Goal: Browse casually

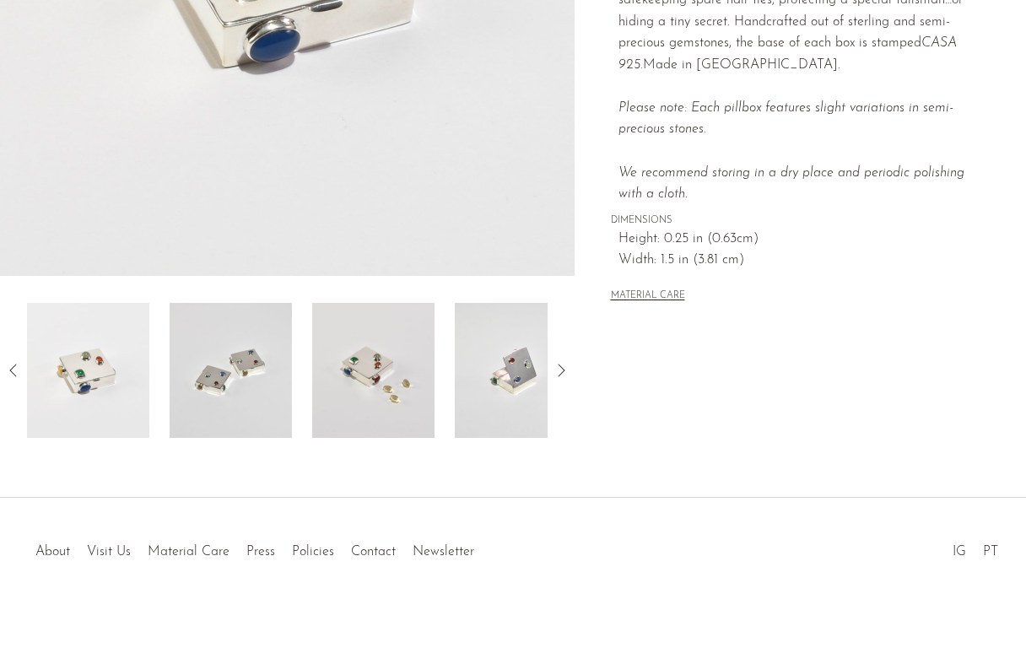
scroll to position [435, 0]
click at [483, 377] on img at bounding box center [516, 370] width 122 height 135
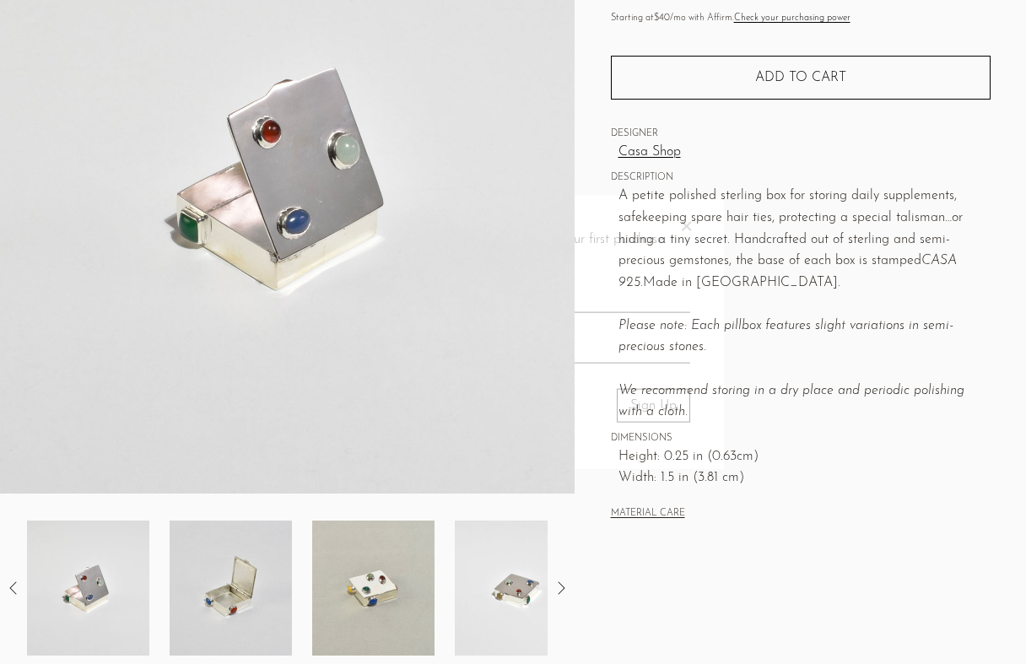
scroll to position [219, 0]
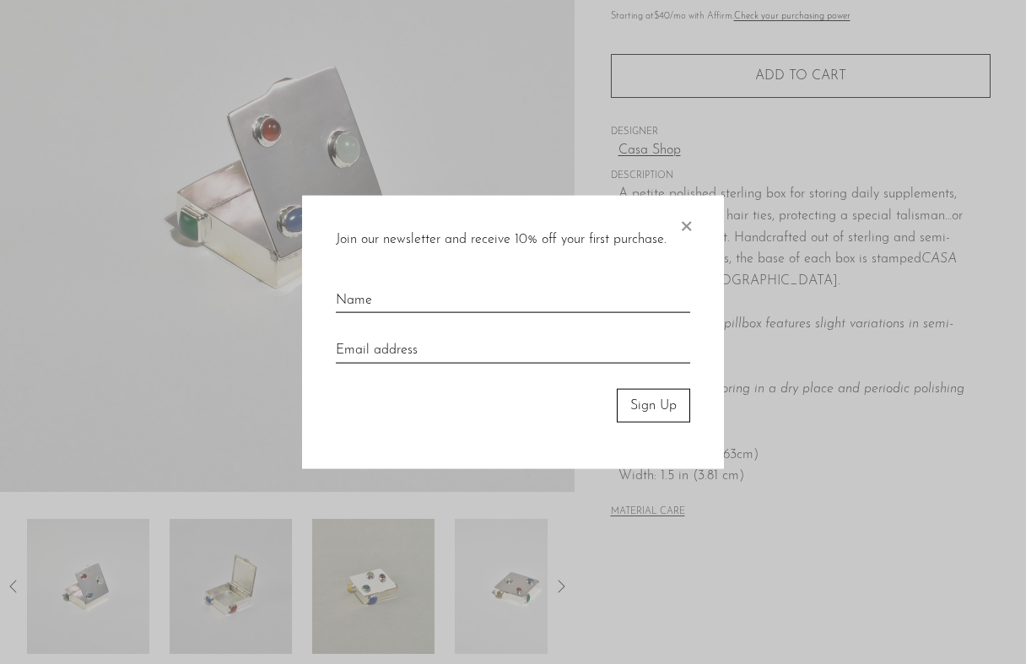
click at [675, 231] on div "Join our newsletter and receive 10% off your first purchase. ×" at bounding box center [513, 240] width 354 height 22
click at [682, 223] on span "×" at bounding box center [686, 222] width 17 height 54
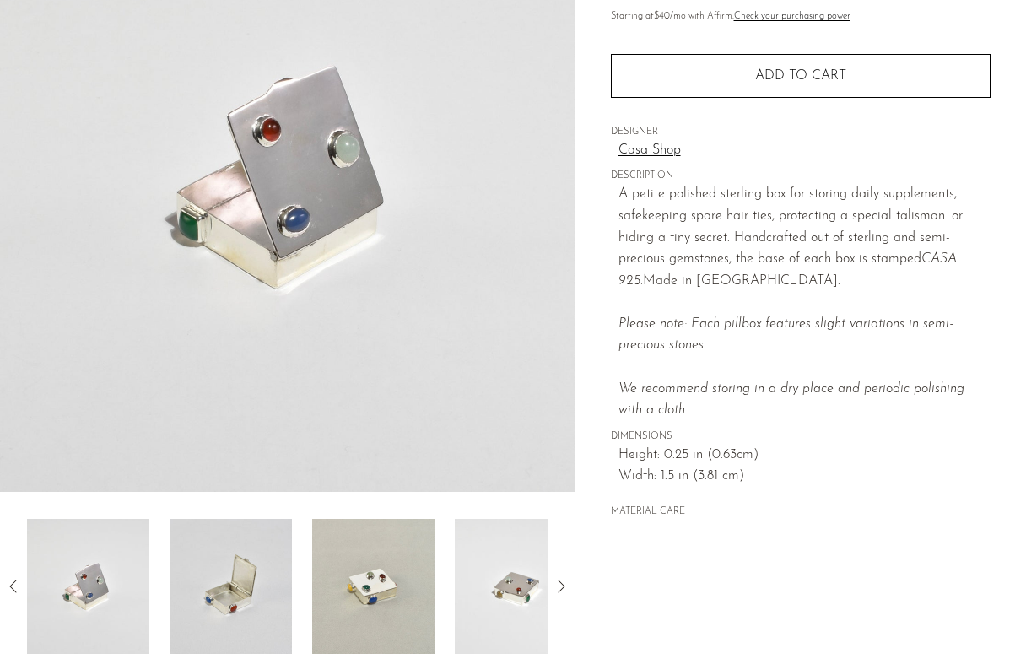
click at [468, 588] on img at bounding box center [516, 586] width 122 height 135
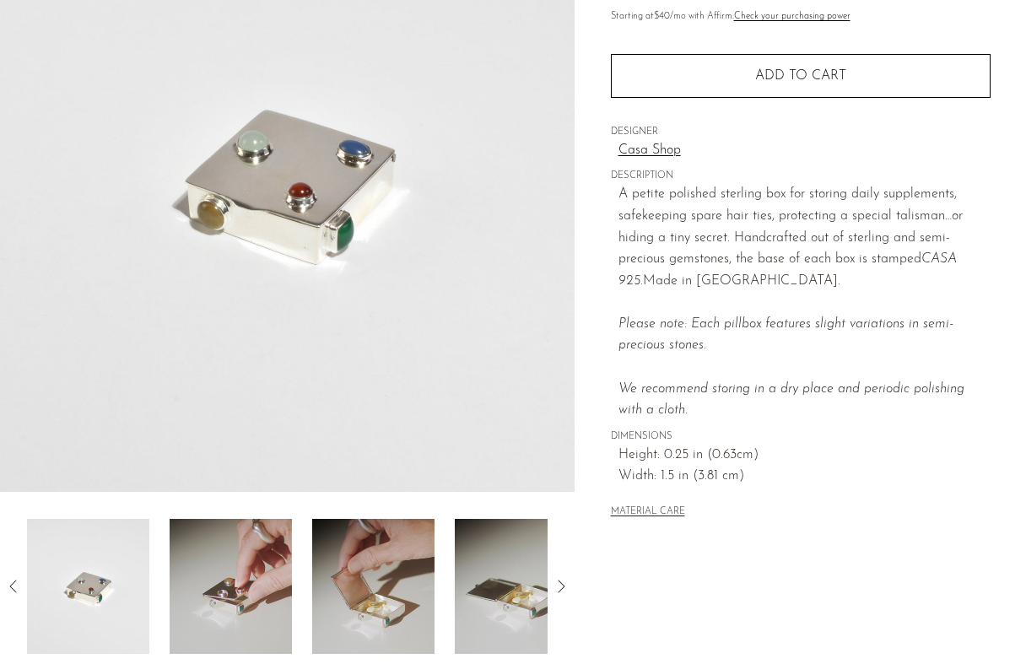
click at [384, 593] on img at bounding box center [373, 586] width 122 height 135
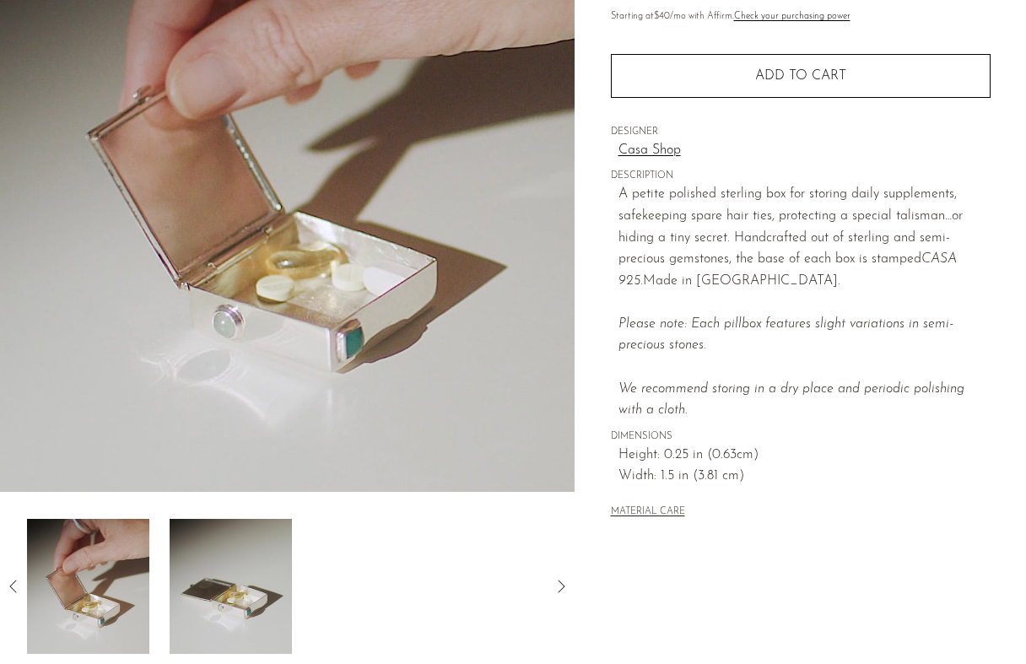
click at [247, 587] on img at bounding box center [231, 586] width 122 height 135
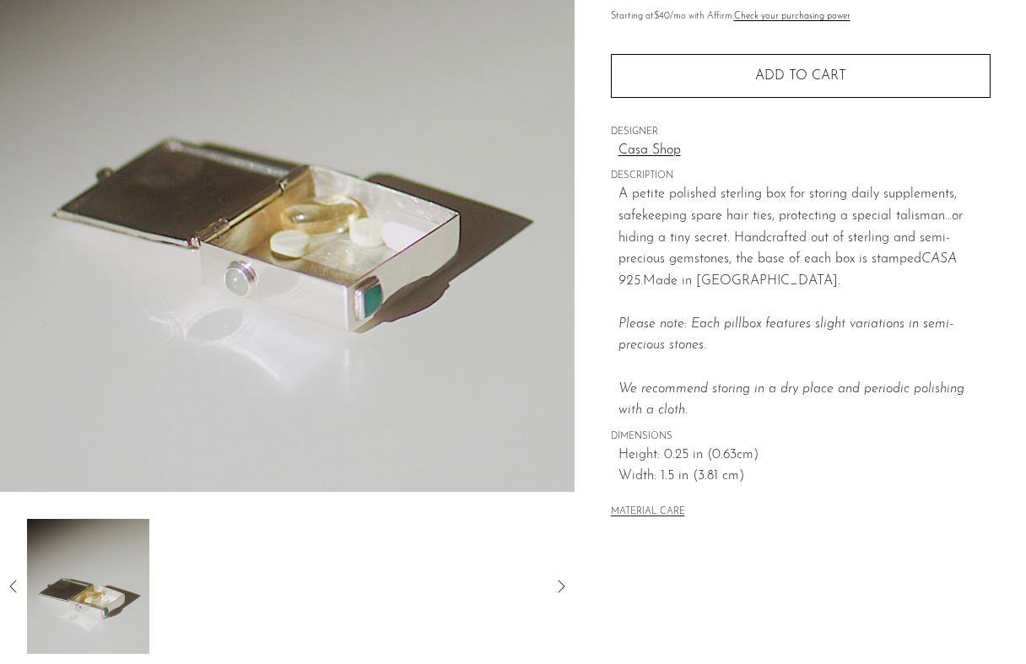
click at [660, 154] on link "Casa Shop" at bounding box center [805, 151] width 372 height 22
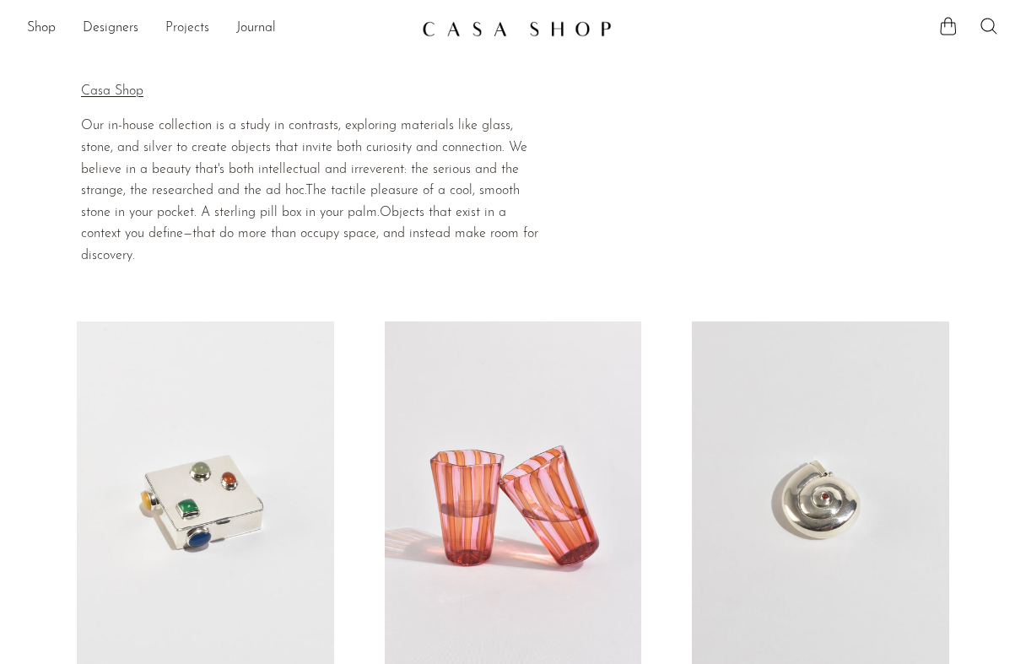
click at [194, 30] on link "Projects" at bounding box center [187, 29] width 44 height 22
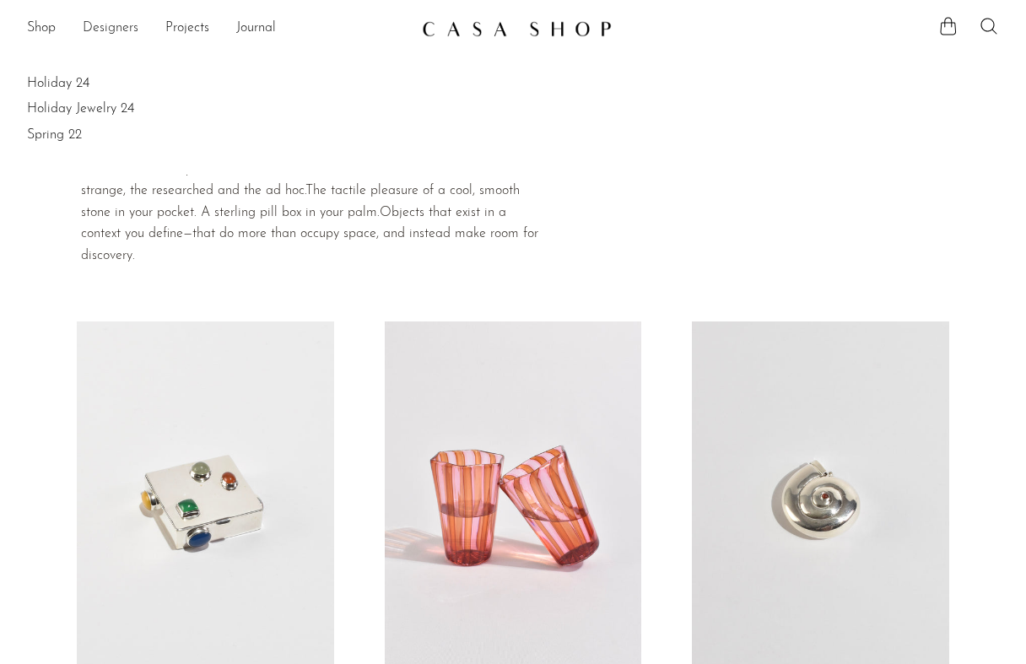
click at [122, 28] on link "Designers" at bounding box center [111, 29] width 56 height 22
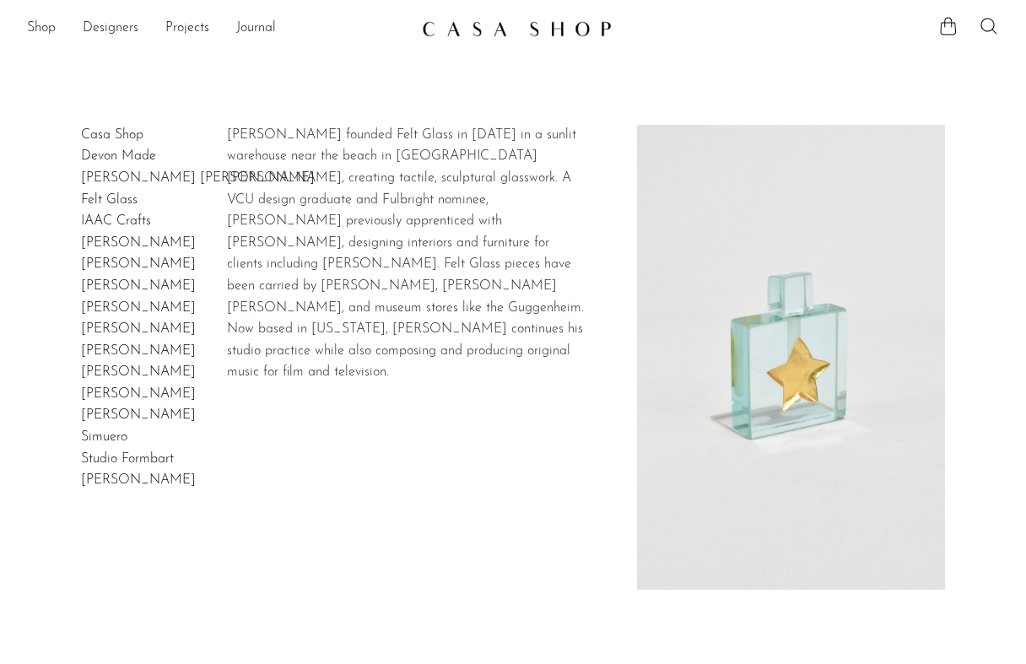
click at [116, 194] on link "Felt Glass" at bounding box center [109, 200] width 57 height 14
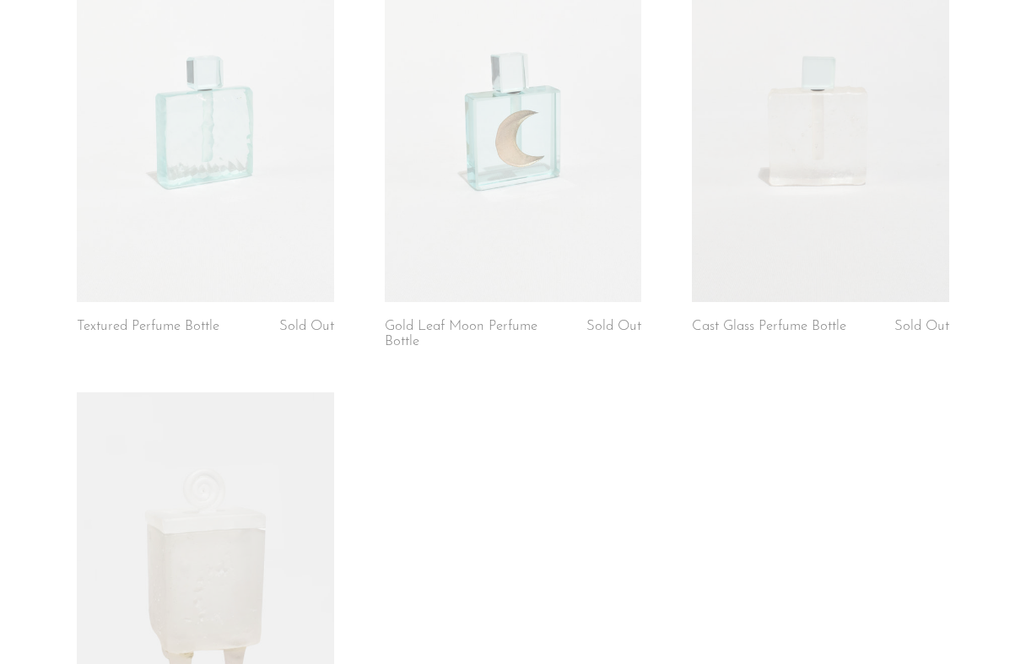
scroll to position [902, 0]
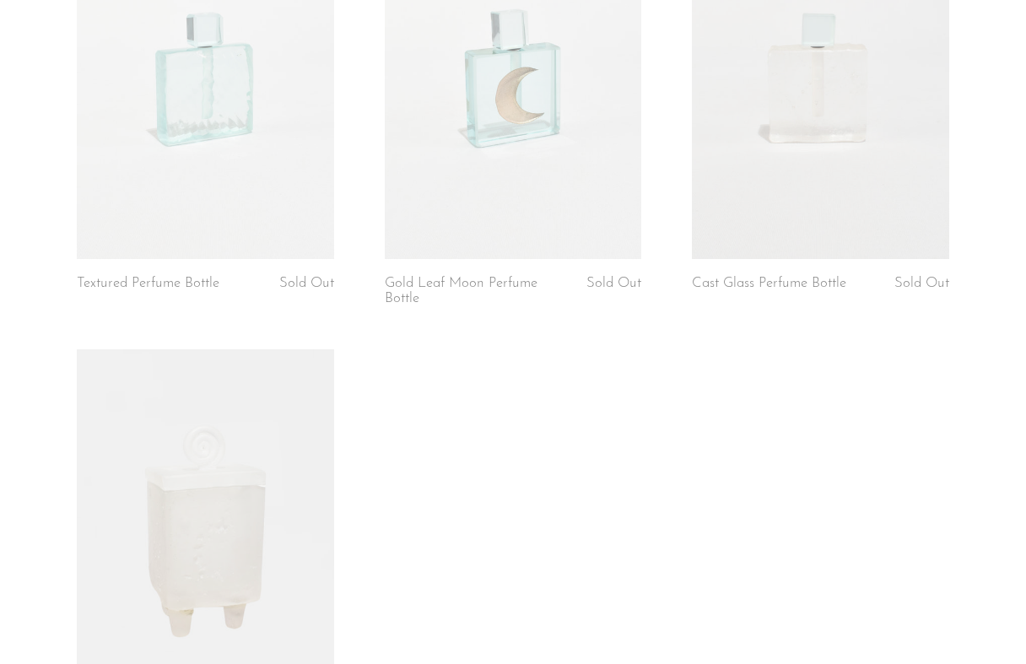
click at [491, 102] on link at bounding box center [513, 79] width 257 height 360
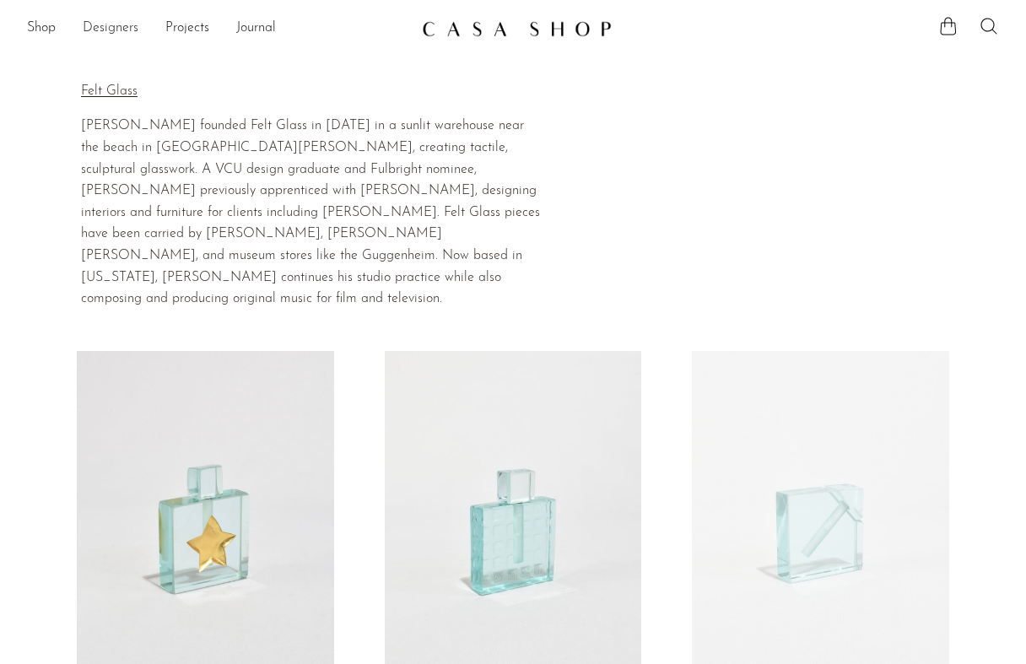
scroll to position [0, 0]
click at [40, 22] on link "Shop" at bounding box center [41, 29] width 29 height 22
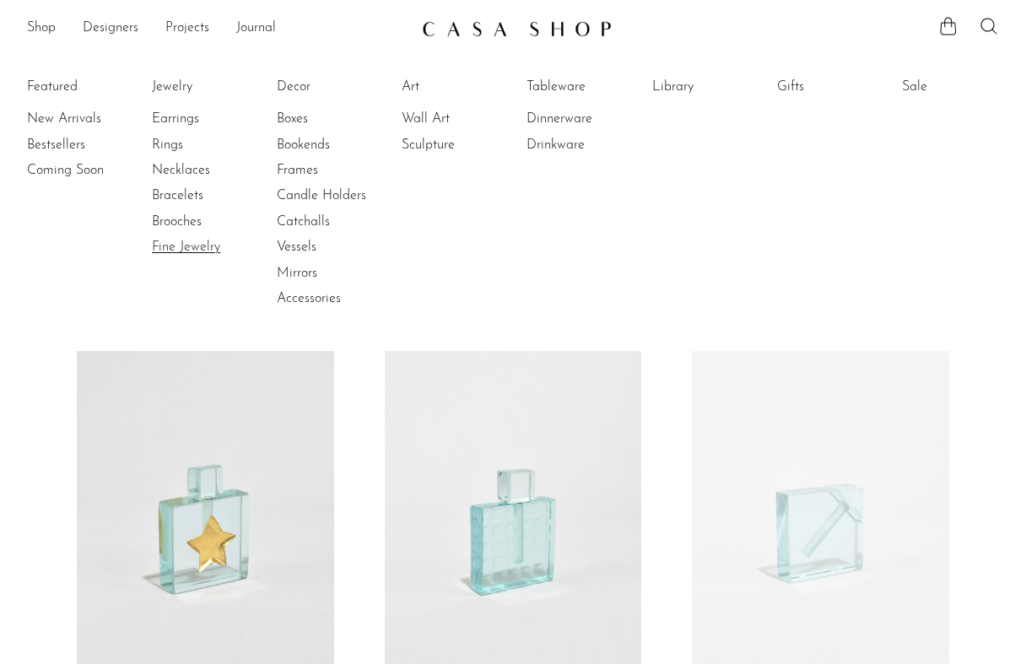
click at [197, 244] on link "Fine Jewelry" at bounding box center [215, 247] width 127 height 19
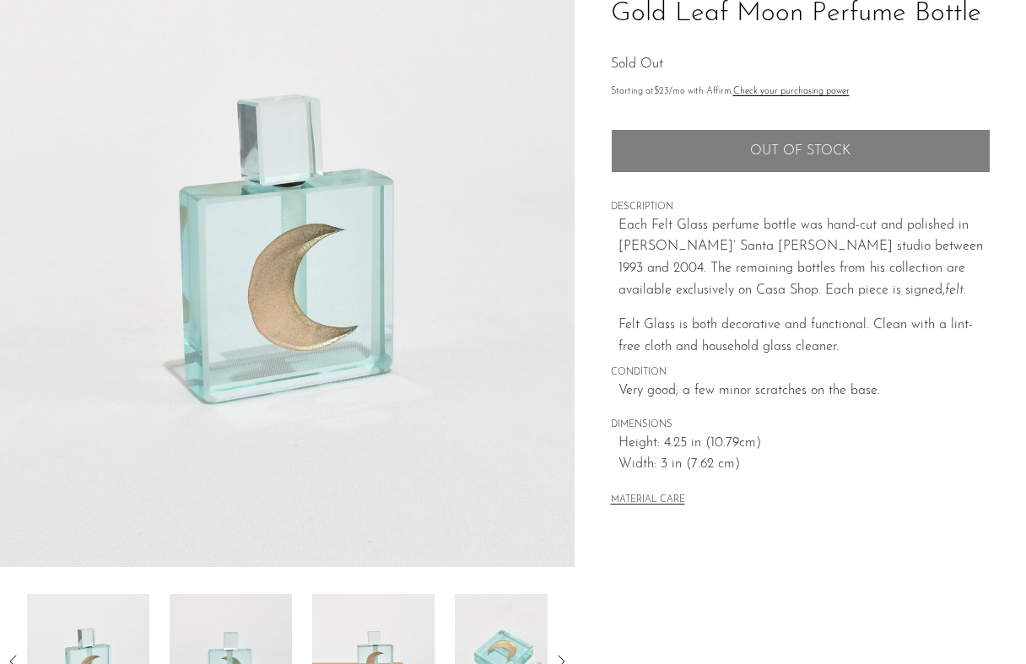
scroll to position [144, 0]
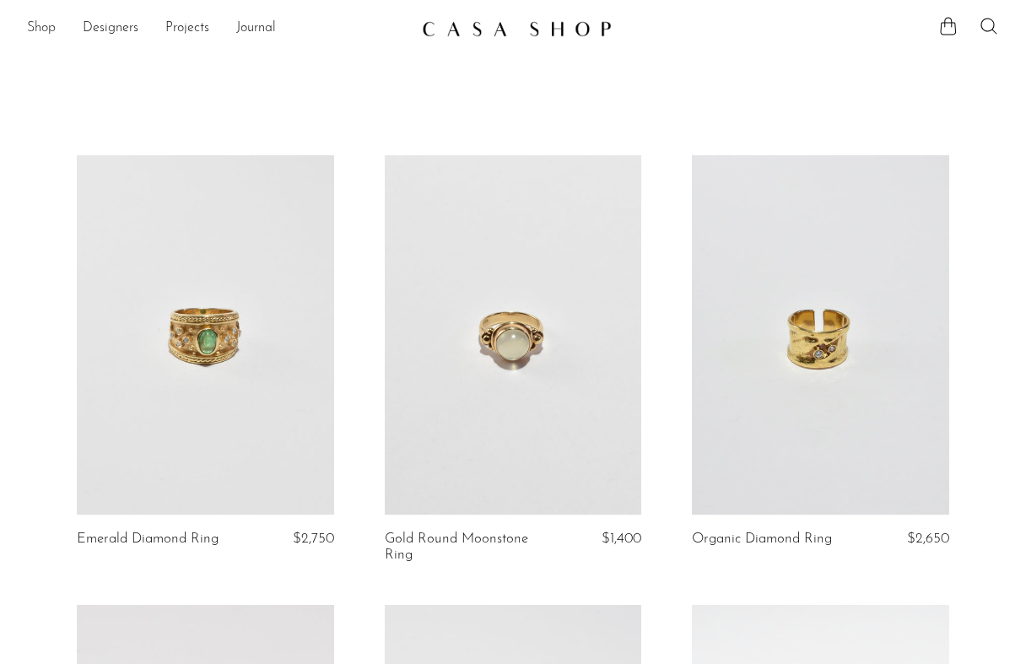
click at [48, 30] on link "Shop" at bounding box center [41, 29] width 29 height 22
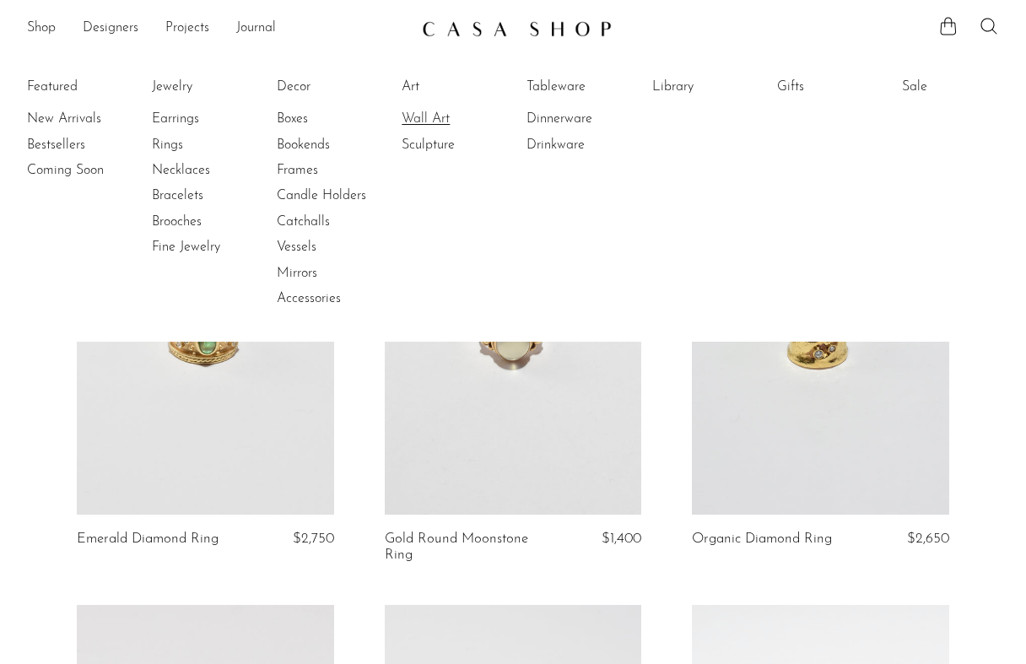
click at [423, 117] on link "Wall Art" at bounding box center [465, 119] width 127 height 19
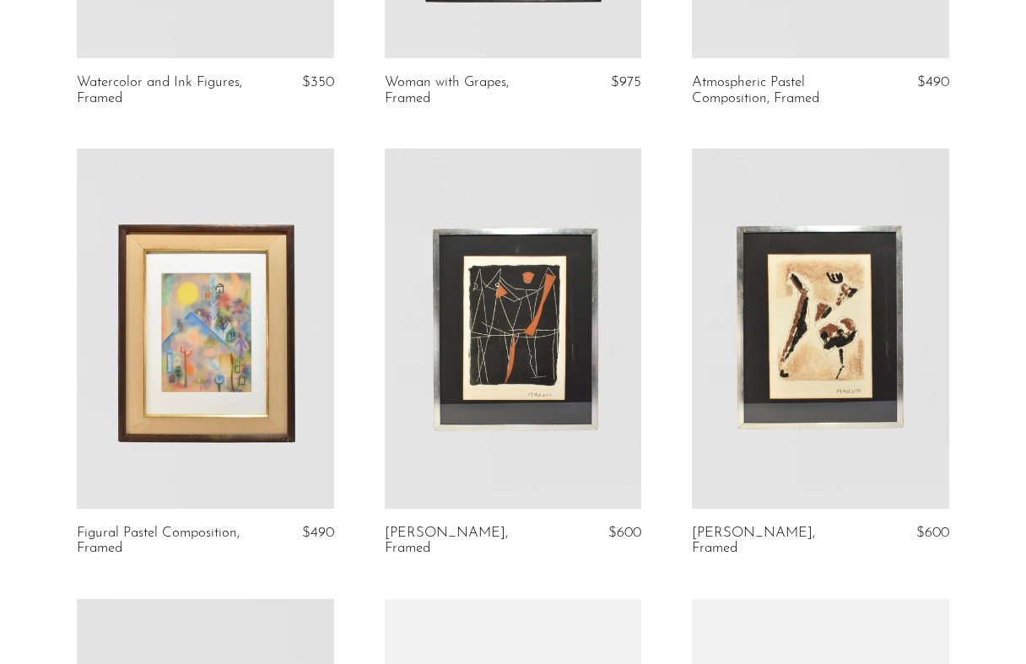
scroll to position [397, 0]
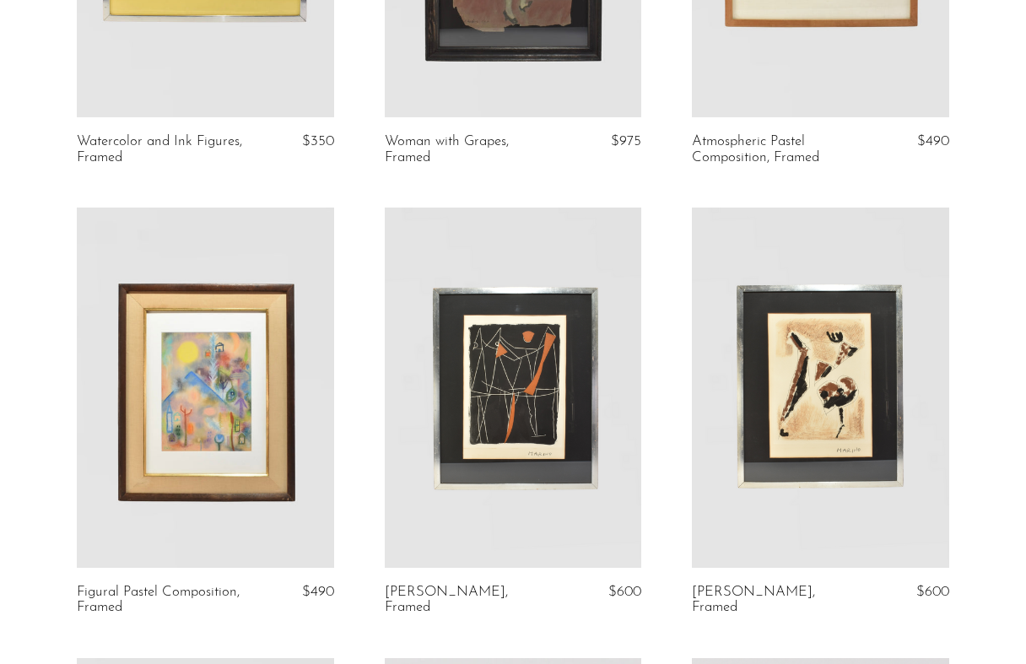
click at [249, 377] on link at bounding box center [205, 388] width 257 height 360
